Goal: Obtain resource: Obtain resource

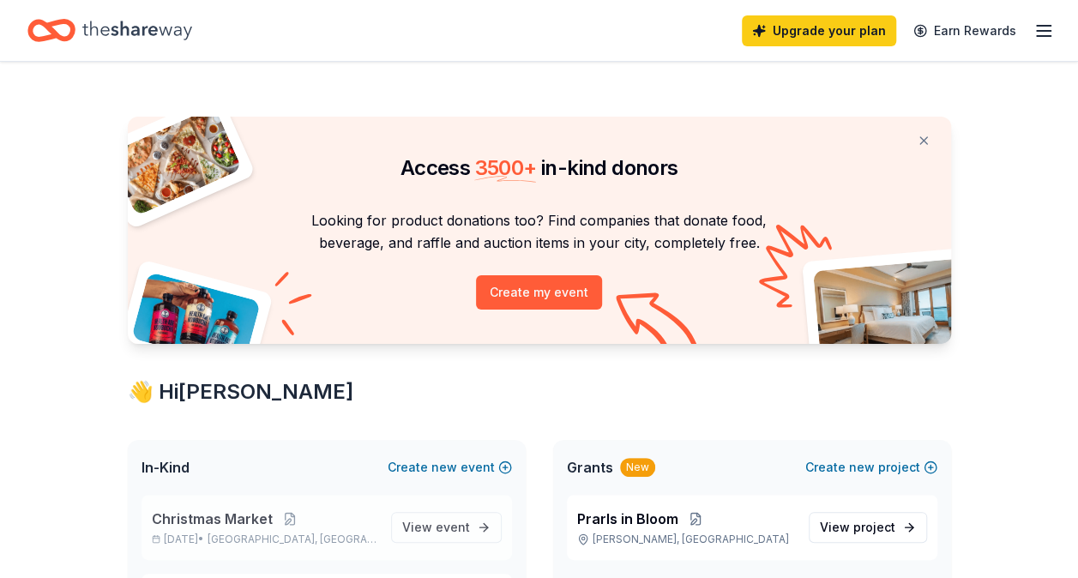
click at [238, 515] on span "Christmas Market" at bounding box center [212, 518] width 121 height 21
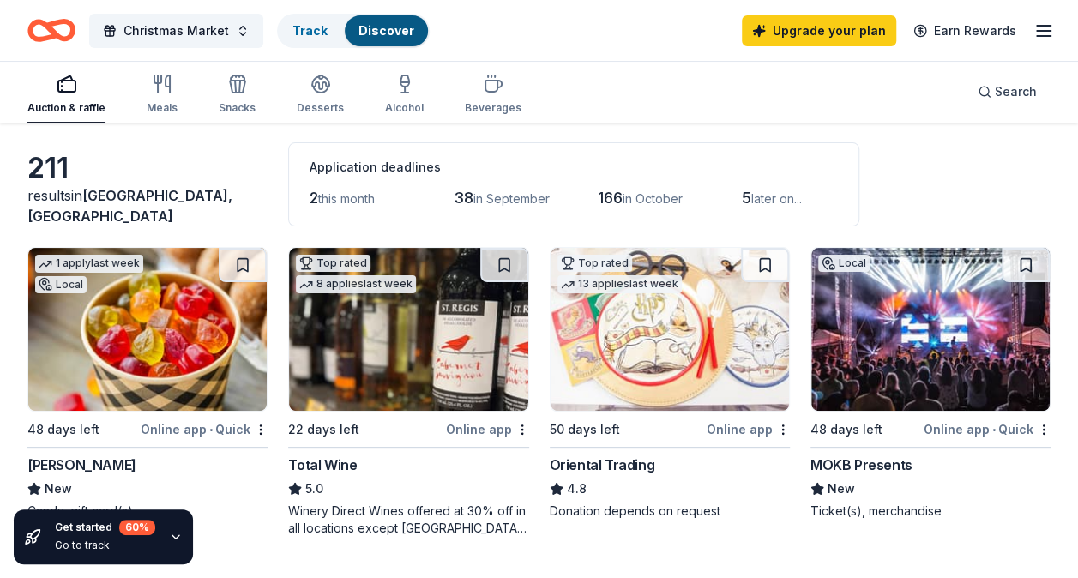
scroll to position [103, 0]
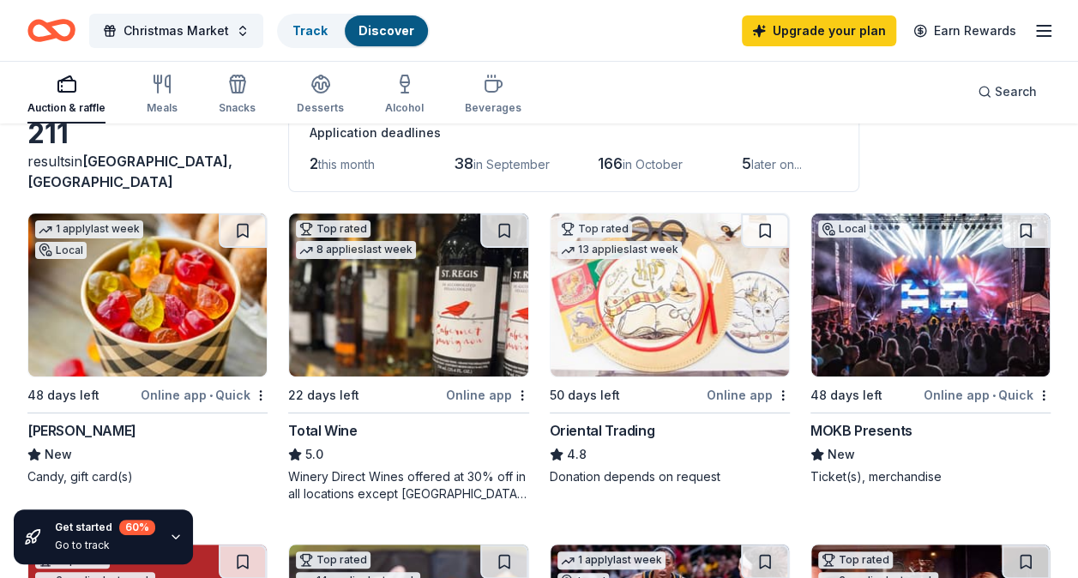
click at [964, 314] on img at bounding box center [930, 294] width 238 height 163
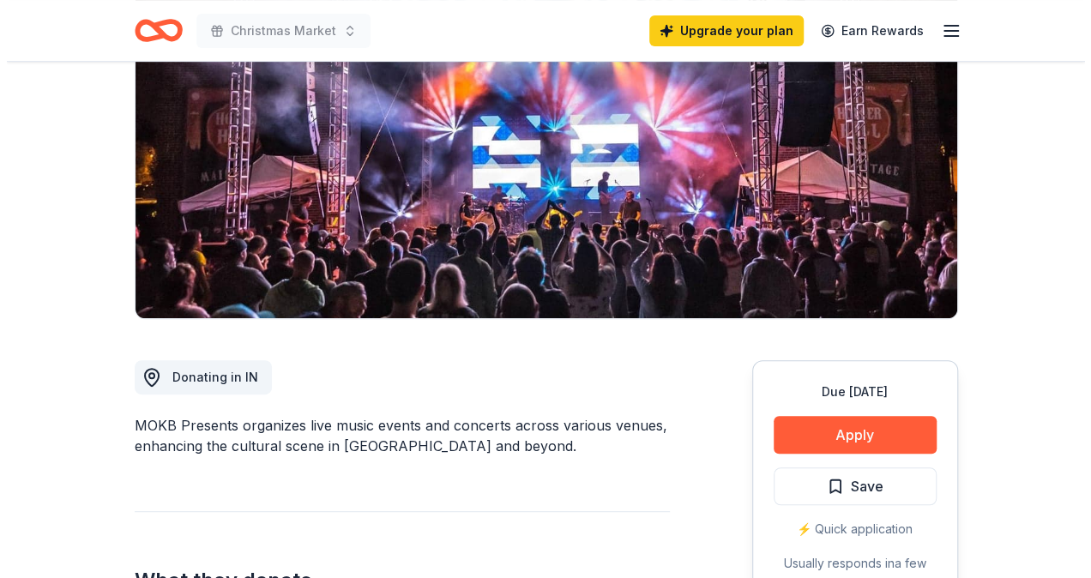
scroll to position [309, 0]
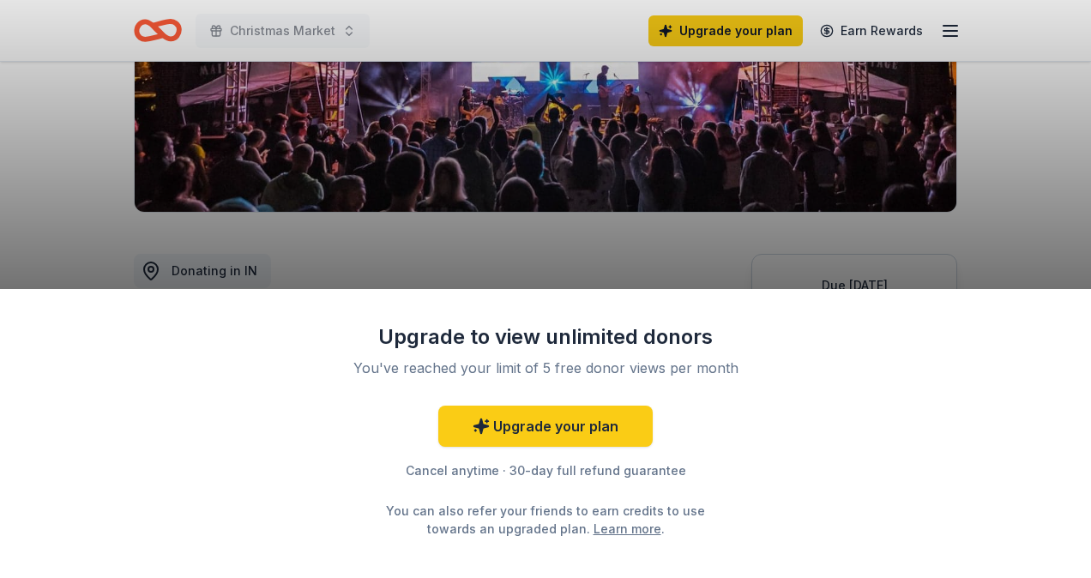
click at [647, 261] on div "Upgrade to view unlimited donors You've reached your limit of 5 free donor view…" at bounding box center [545, 289] width 1091 height 578
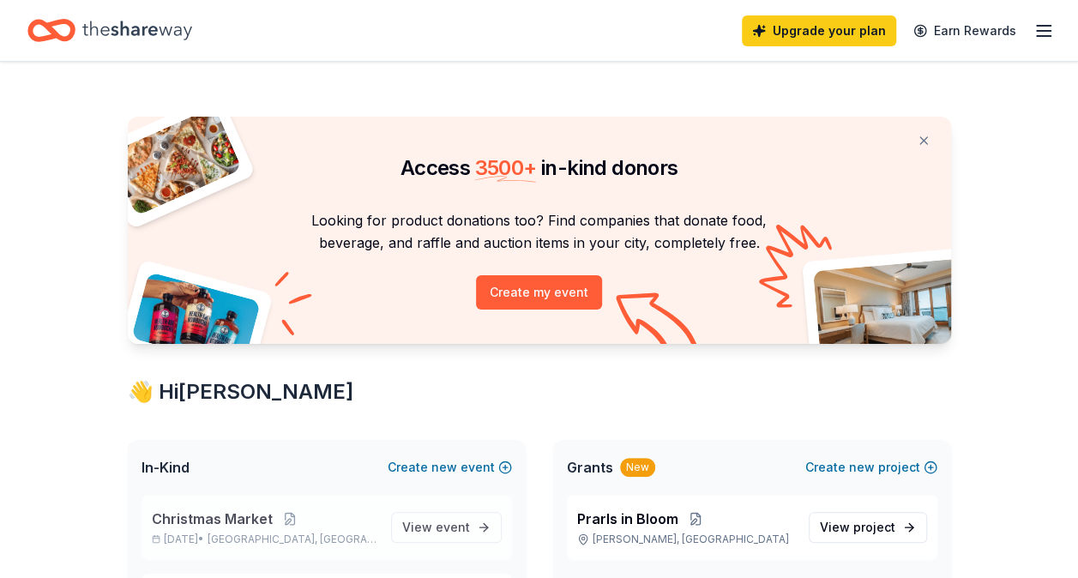
click at [232, 522] on span "Christmas Market" at bounding box center [212, 518] width 121 height 21
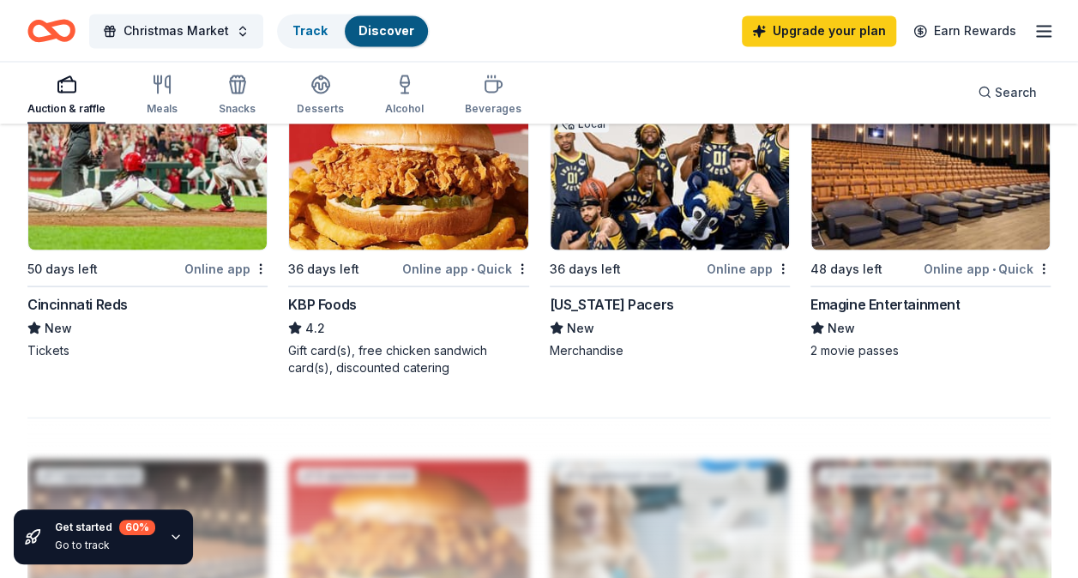
scroll to position [1477, 0]
